Goal: Information Seeking & Learning: Check status

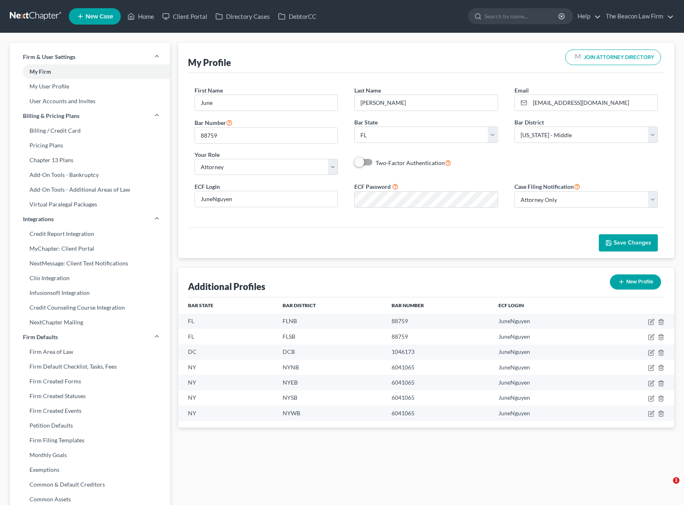
select select "9"
select select "15"
select select "attorney"
select select "0"
click at [43, 17] on link at bounding box center [36, 16] width 52 height 15
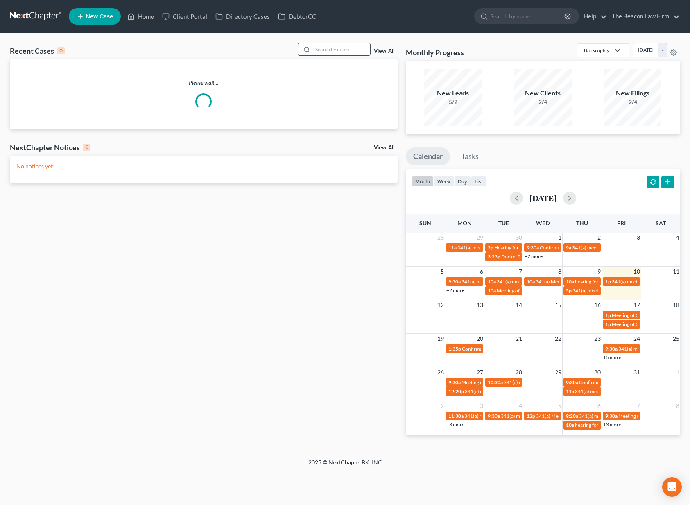
click at [336, 47] on input "search" at bounding box center [341, 49] width 57 height 12
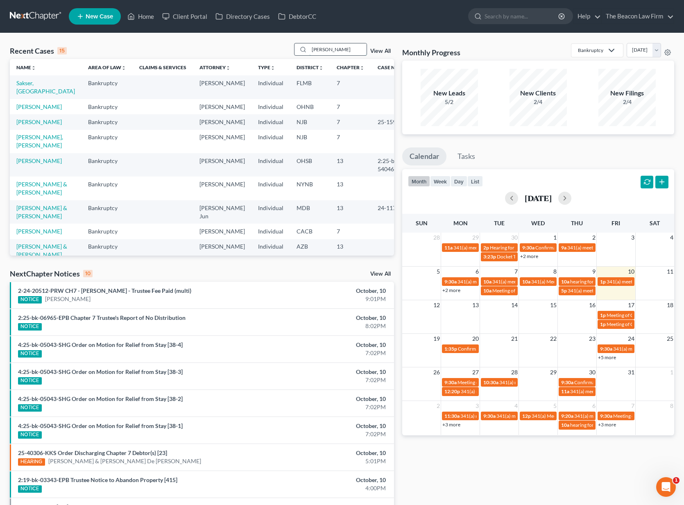
type input "[PERSON_NAME]"
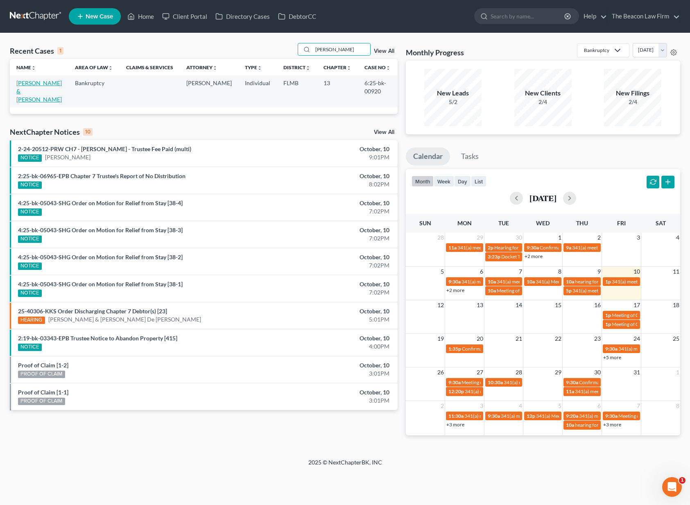
click at [54, 84] on link "[PERSON_NAME] & [PERSON_NAME]" at bounding box center [38, 90] width 45 height 23
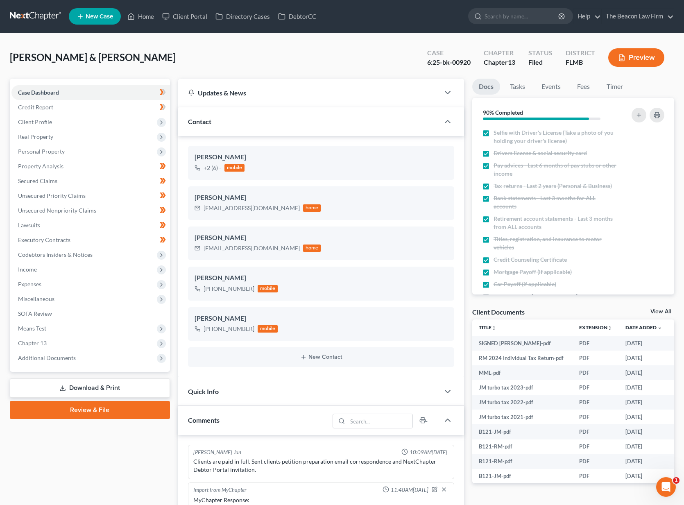
scroll to position [214, 0]
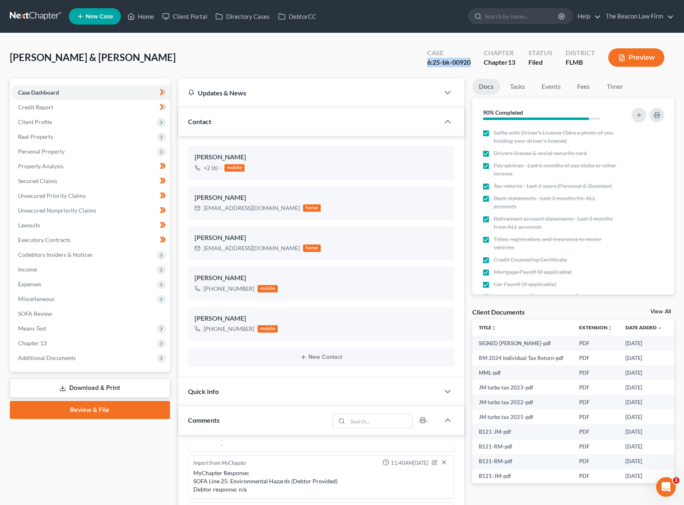
drag, startPoint x: 455, startPoint y: 60, endPoint x: 426, endPoint y: 59, distance: 29.1
click at [426, 59] on div "Case 6:25-bk-00920" at bounding box center [448, 58] width 56 height 24
copy div "6:25-bk-00920"
drag, startPoint x: 140, startPoint y: 59, endPoint x: 27, endPoint y: 63, distance: 112.3
click at [6, 55] on div "[PERSON_NAME] & [PERSON_NAME] Upgraded Case 6:25-bk-00920 Chapter Chapter 13 St…" at bounding box center [342, 434] width 684 height 803
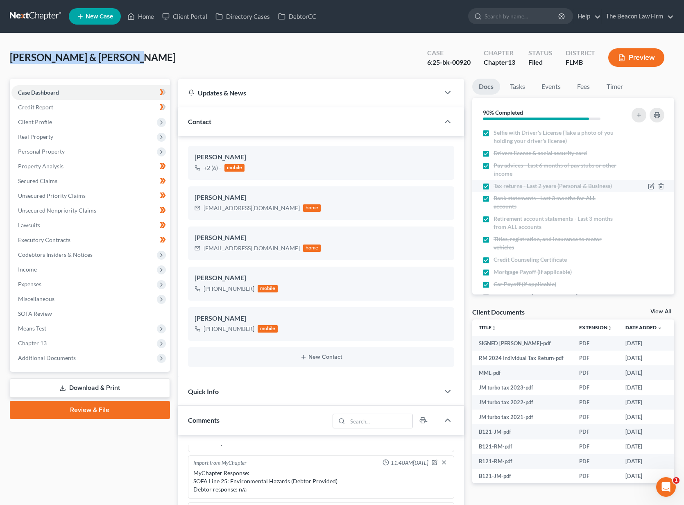
copy span "[PERSON_NAME] & [PERSON_NAME]"
click at [87, 361] on span "Additional Documents" at bounding box center [90, 357] width 158 height 15
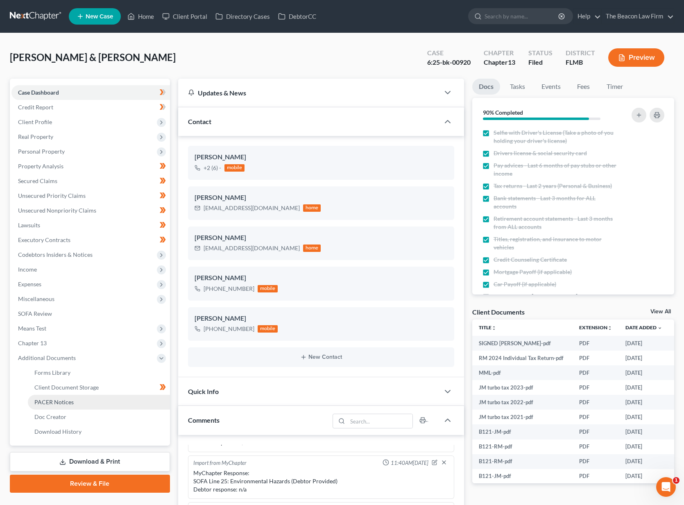
drag, startPoint x: 95, startPoint y: 402, endPoint x: 106, endPoint y: 402, distance: 11.1
click at [95, 402] on link "PACER Notices" at bounding box center [99, 402] width 142 height 15
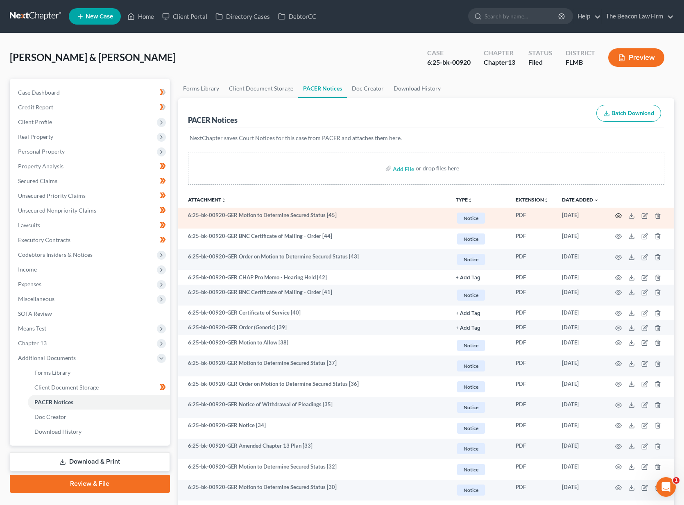
click at [616, 215] on icon "button" at bounding box center [618, 215] width 6 height 5
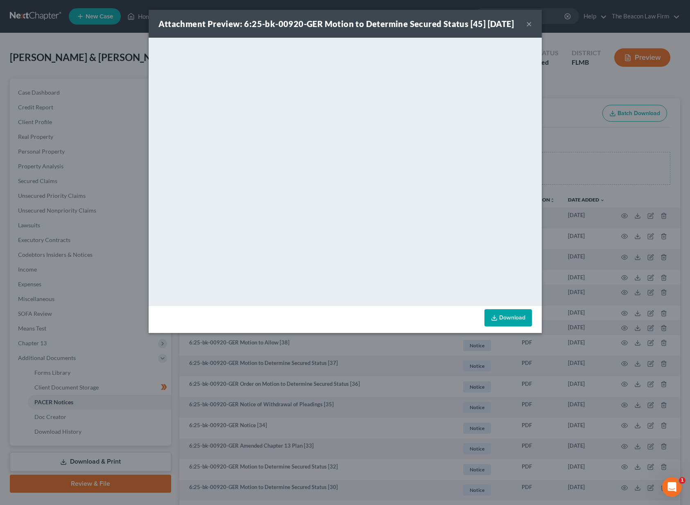
click at [528, 29] on button "×" at bounding box center [529, 24] width 6 height 10
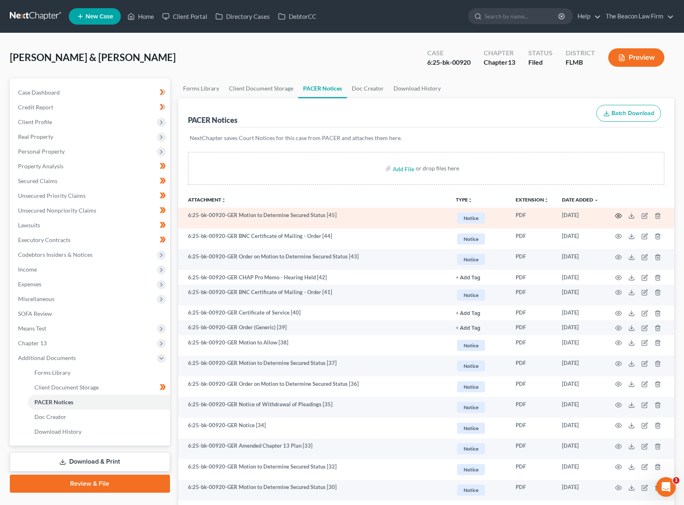
click at [621, 215] on icon "button" at bounding box center [618, 215] width 6 height 5
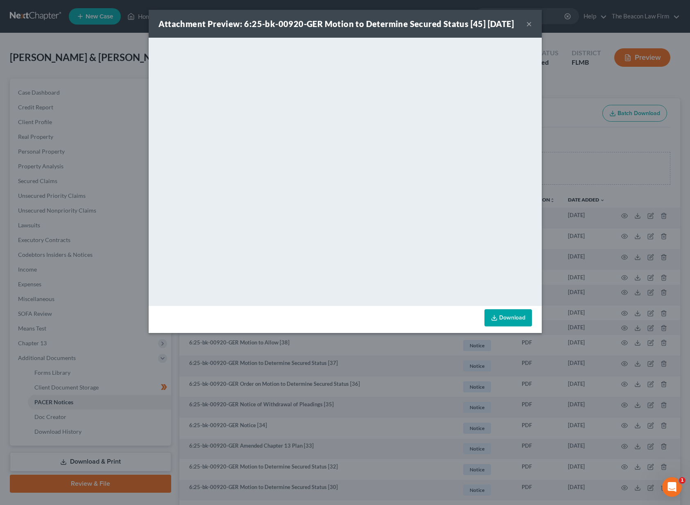
click at [529, 29] on button "×" at bounding box center [529, 24] width 6 height 10
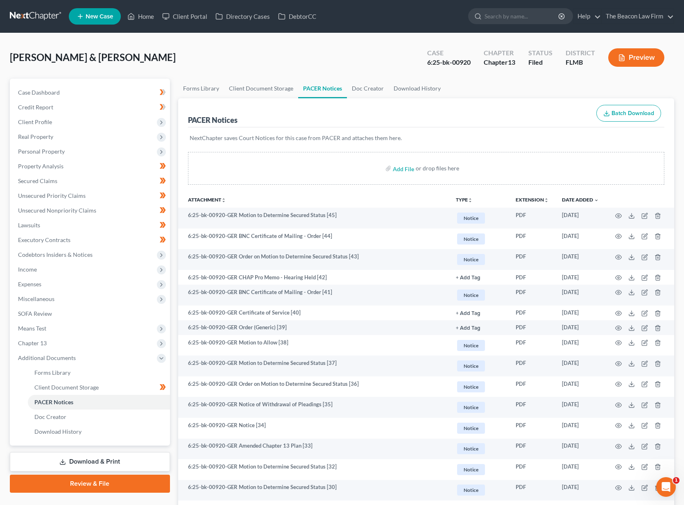
click at [44, 20] on link at bounding box center [36, 16] width 52 height 15
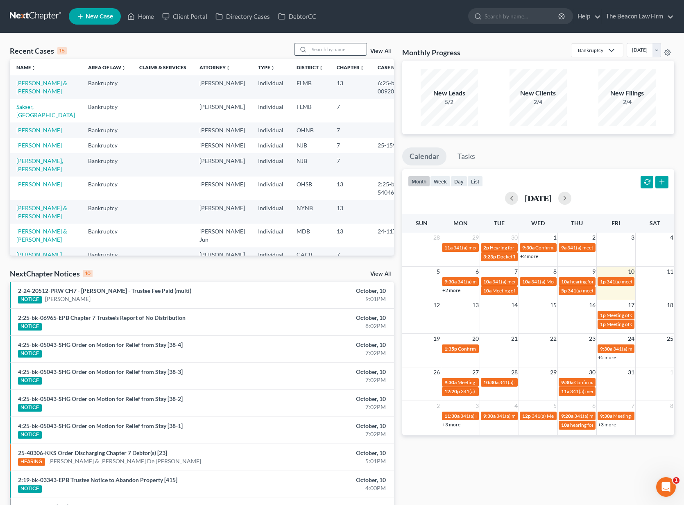
drag, startPoint x: 318, startPoint y: 48, endPoint x: 327, endPoint y: 45, distance: 10.0
click at [318, 47] on input "search" at bounding box center [337, 49] width 57 height 12
type input "boullt"
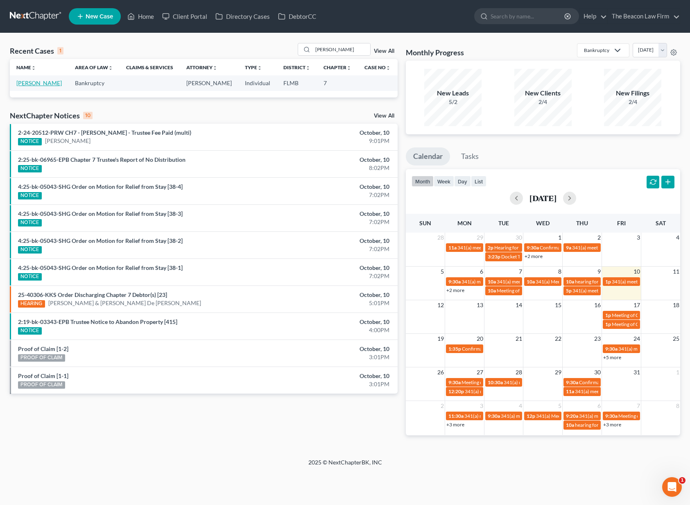
click at [38, 83] on link "Boullt, James" at bounding box center [38, 82] width 45 height 7
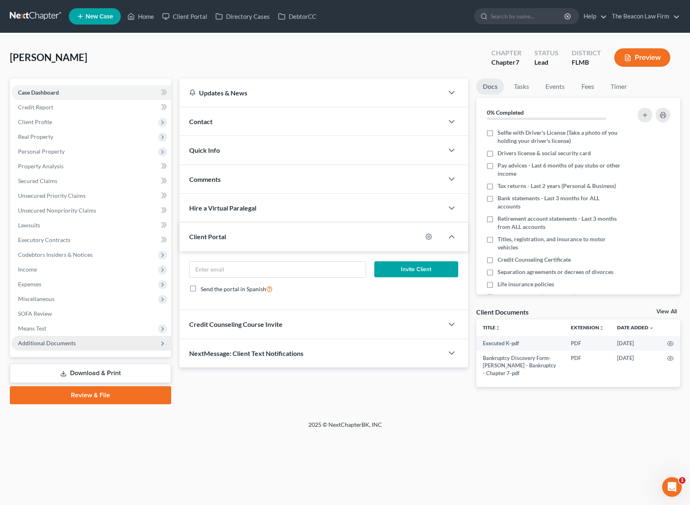
click at [97, 343] on span "Additional Documents" at bounding box center [91, 343] width 160 height 15
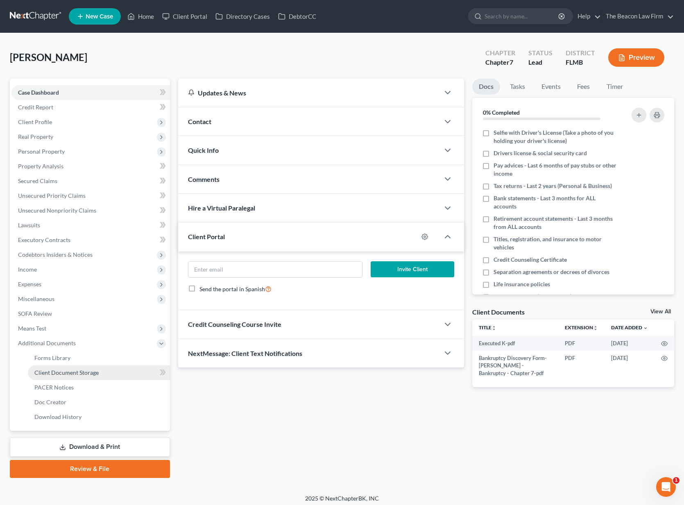
click at [90, 373] on span "Client Document Storage" at bounding box center [66, 372] width 64 height 7
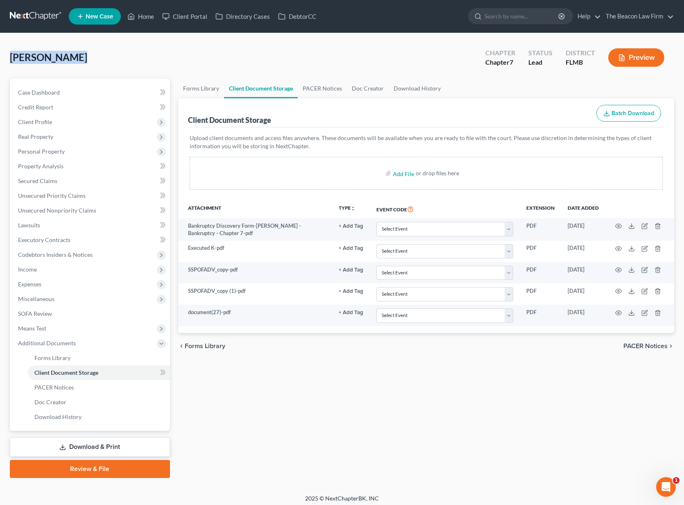
drag, startPoint x: 78, startPoint y: 58, endPoint x: 9, endPoint y: 59, distance: 69.2
click at [9, 59] on div "Boullt, James Upgraded Chapter Chapter 7 Status Lead District FLMB Preview Peti…" at bounding box center [342, 263] width 684 height 461
copy span "Boullt, James"
click at [477, 35] on div "Boullt, James Upgraded Chapter Chapter 7 Status Lead District FLMB Preview Peti…" at bounding box center [342, 263] width 684 height 461
